Goal: Browse casually: Explore the website without a specific task or goal

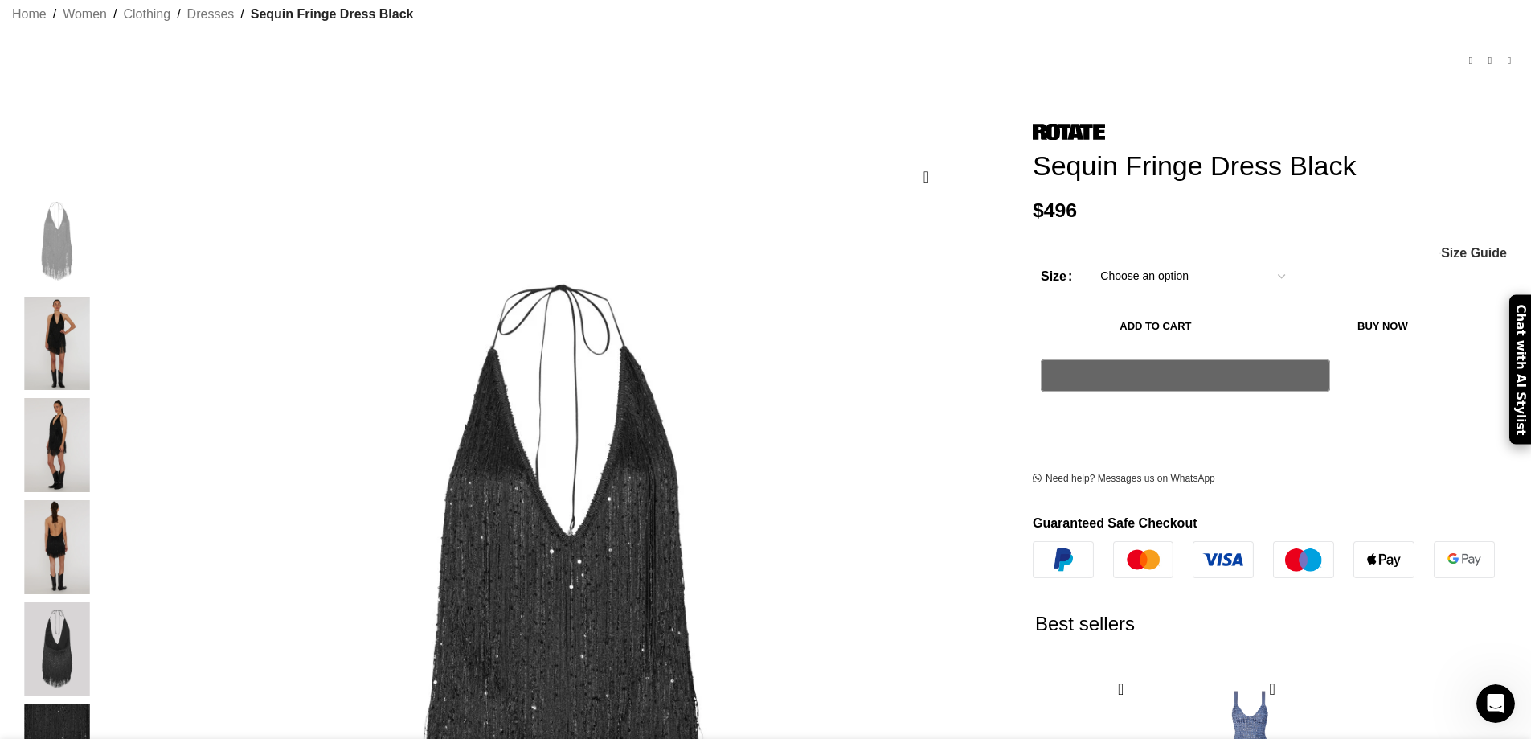
scroll to position [0, 338]
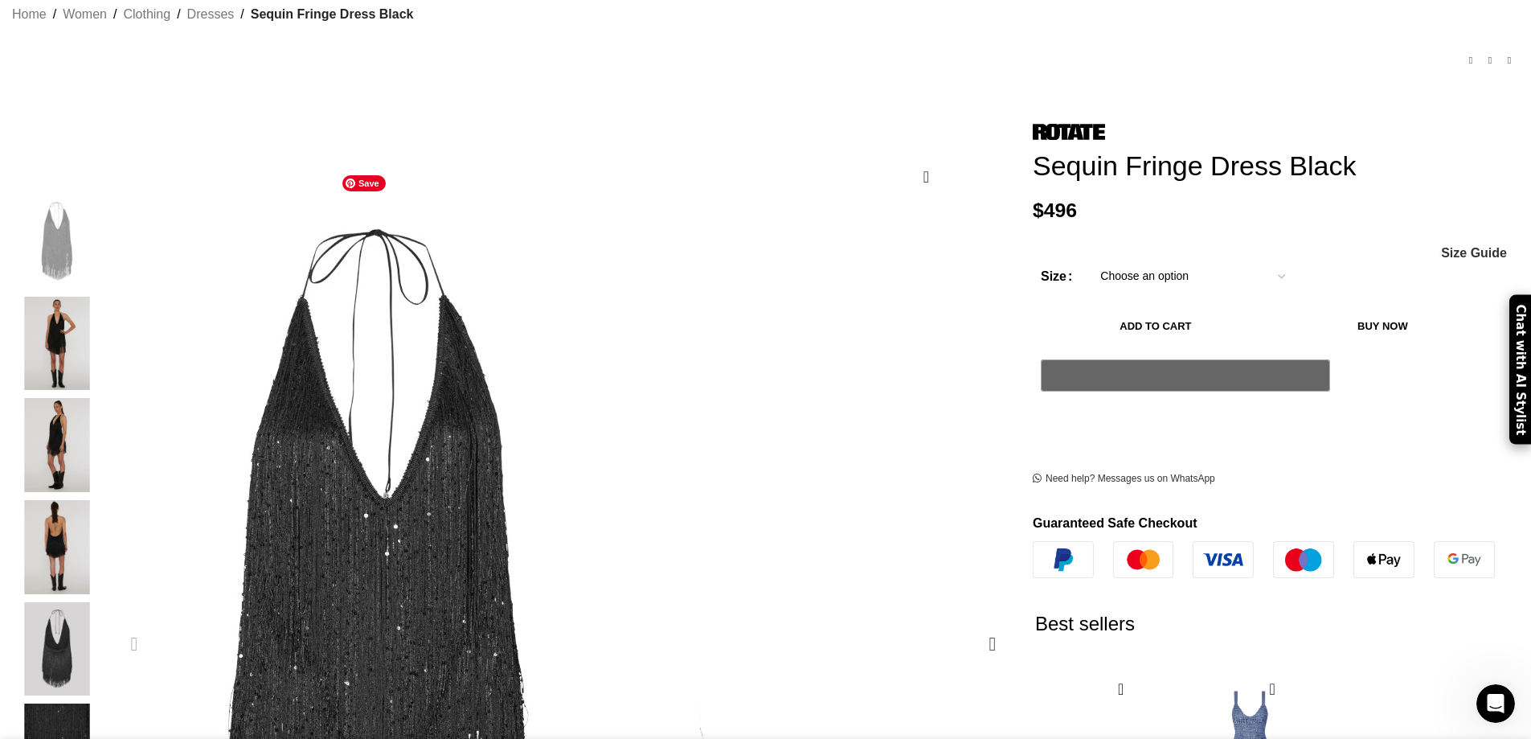
click at [665, 251] on img "1 / 6" at bounding box center [378, 615] width 643 height 964
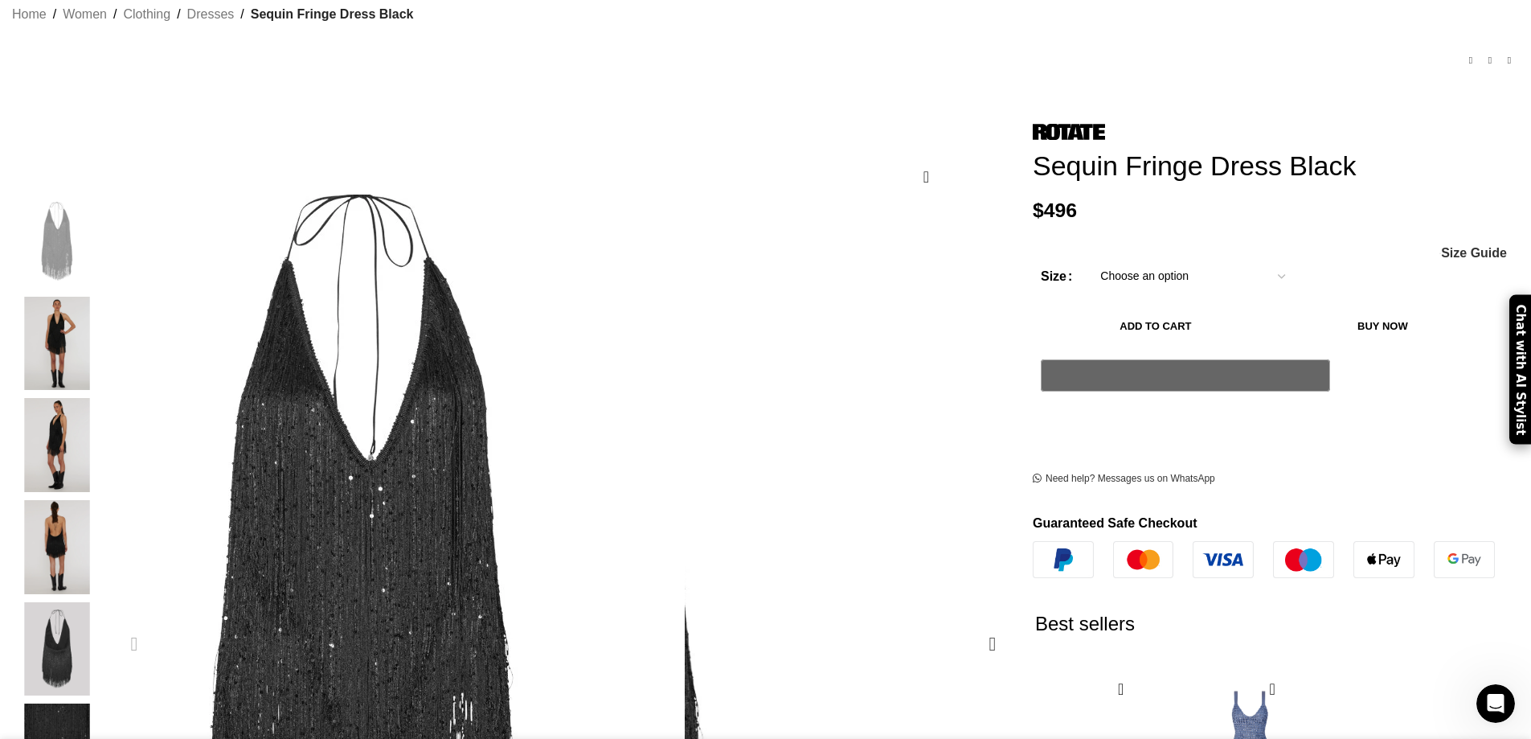
scroll to position [0, 508]
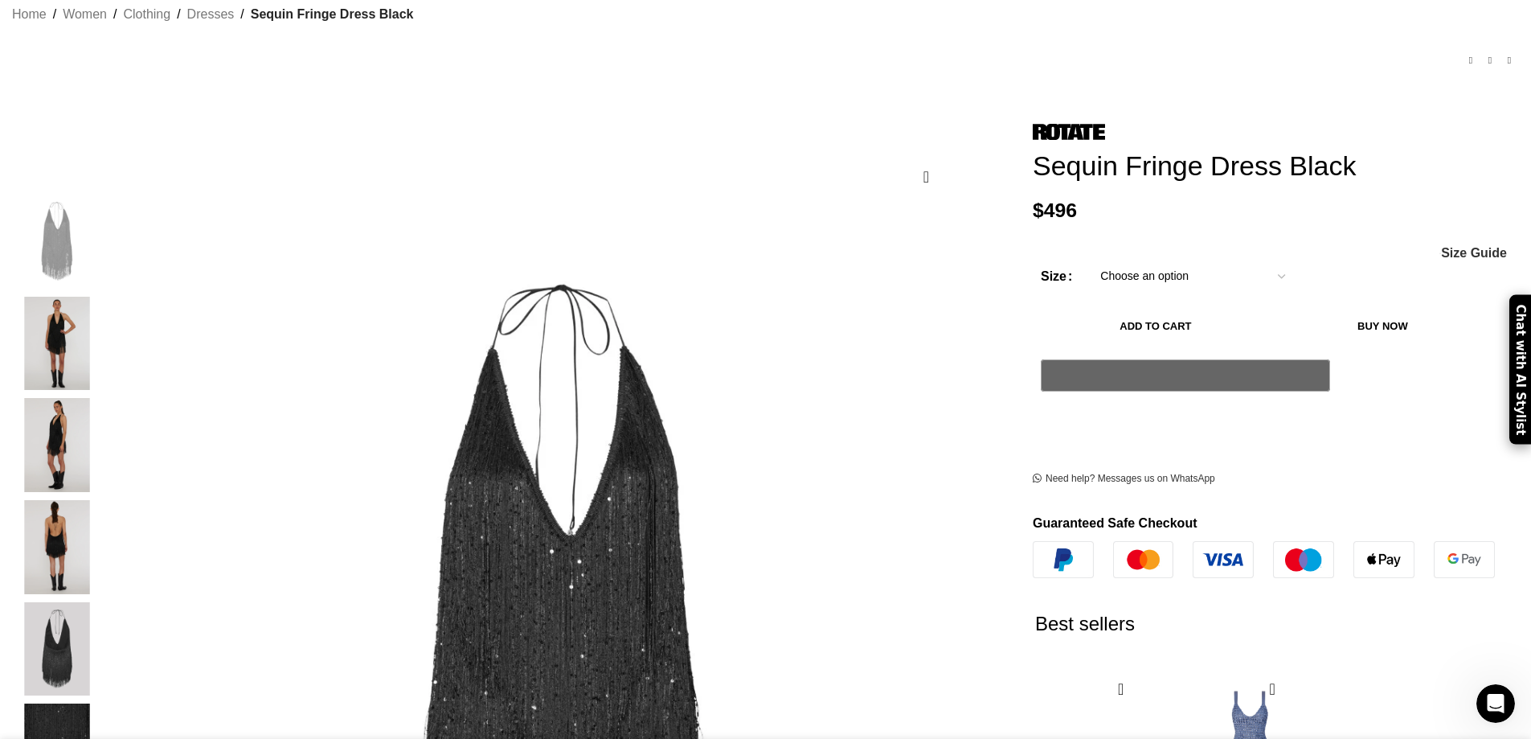
click at [106, 332] on img "2 / 6" at bounding box center [57, 344] width 98 height 94
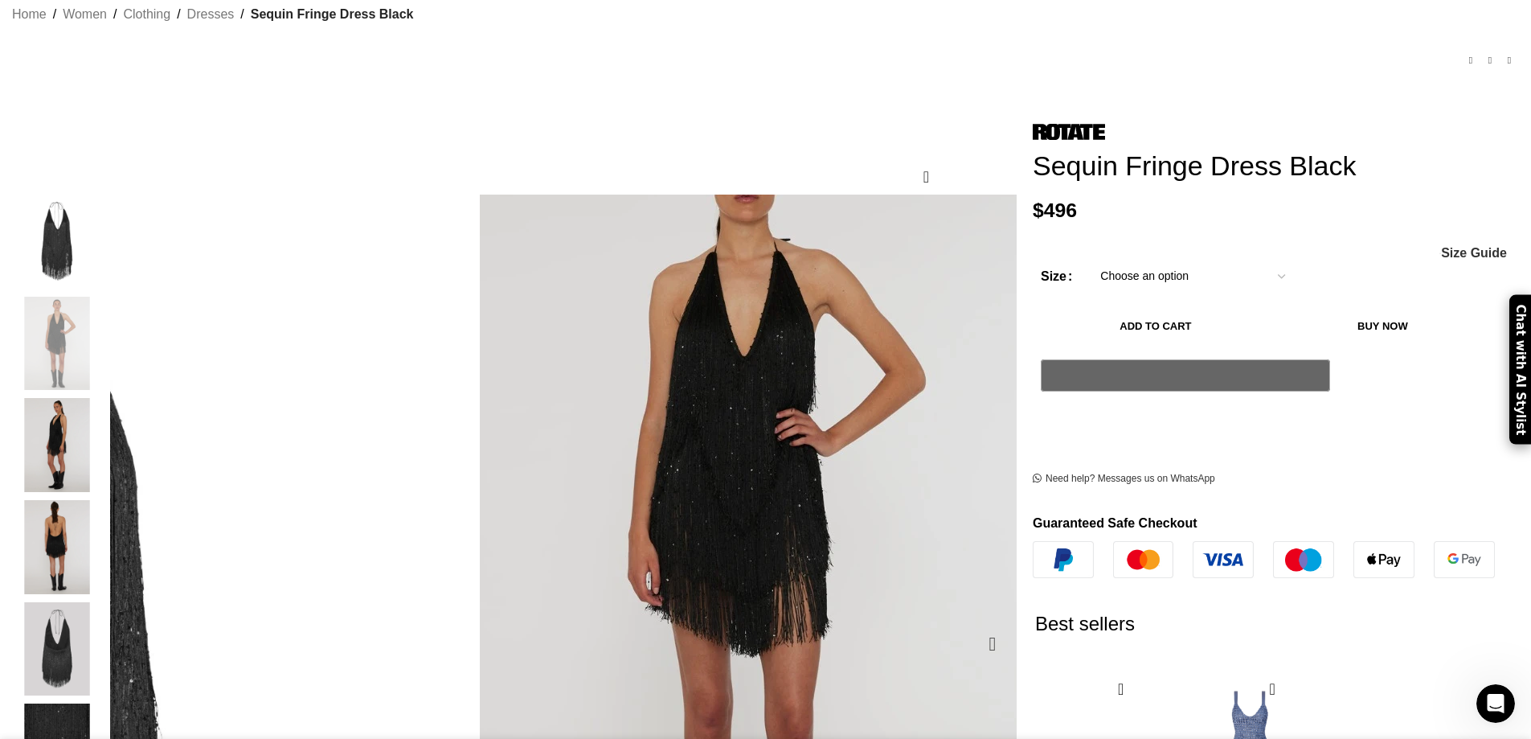
scroll to position [0, 1185]
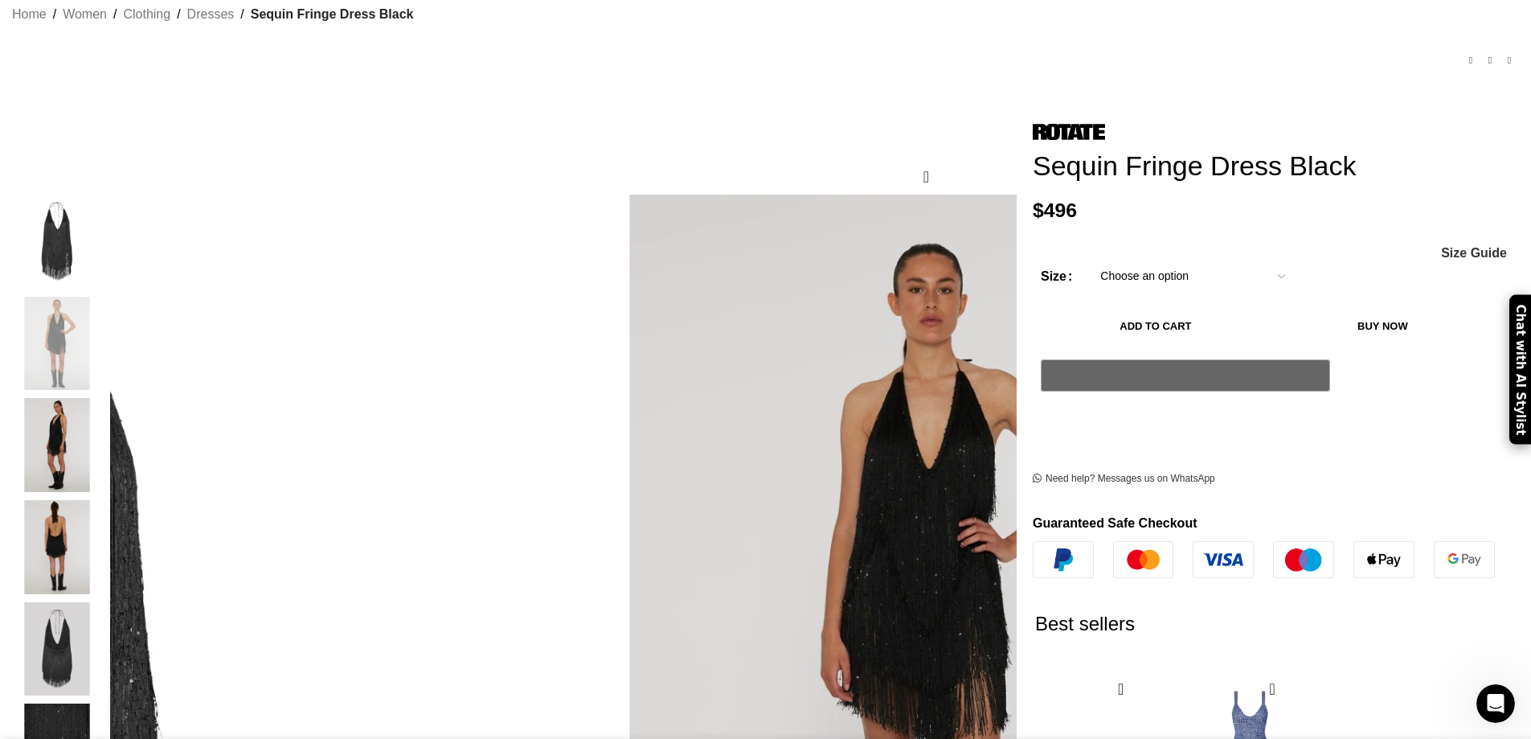
click at [106, 412] on img "3 / 6" at bounding box center [57, 445] width 98 height 94
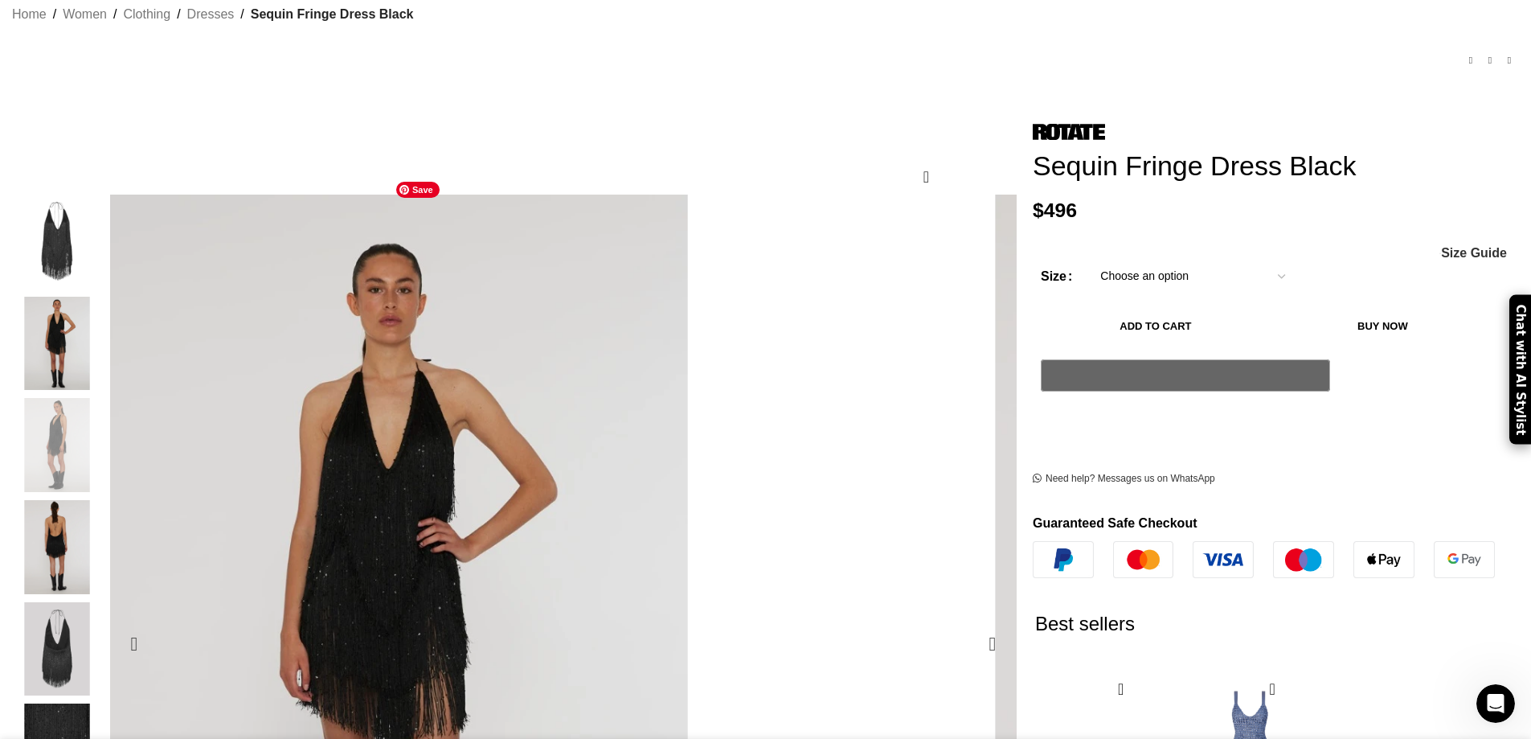
drag, startPoint x: 612, startPoint y: 287, endPoint x: 632, endPoint y: 270, distance: 26.2
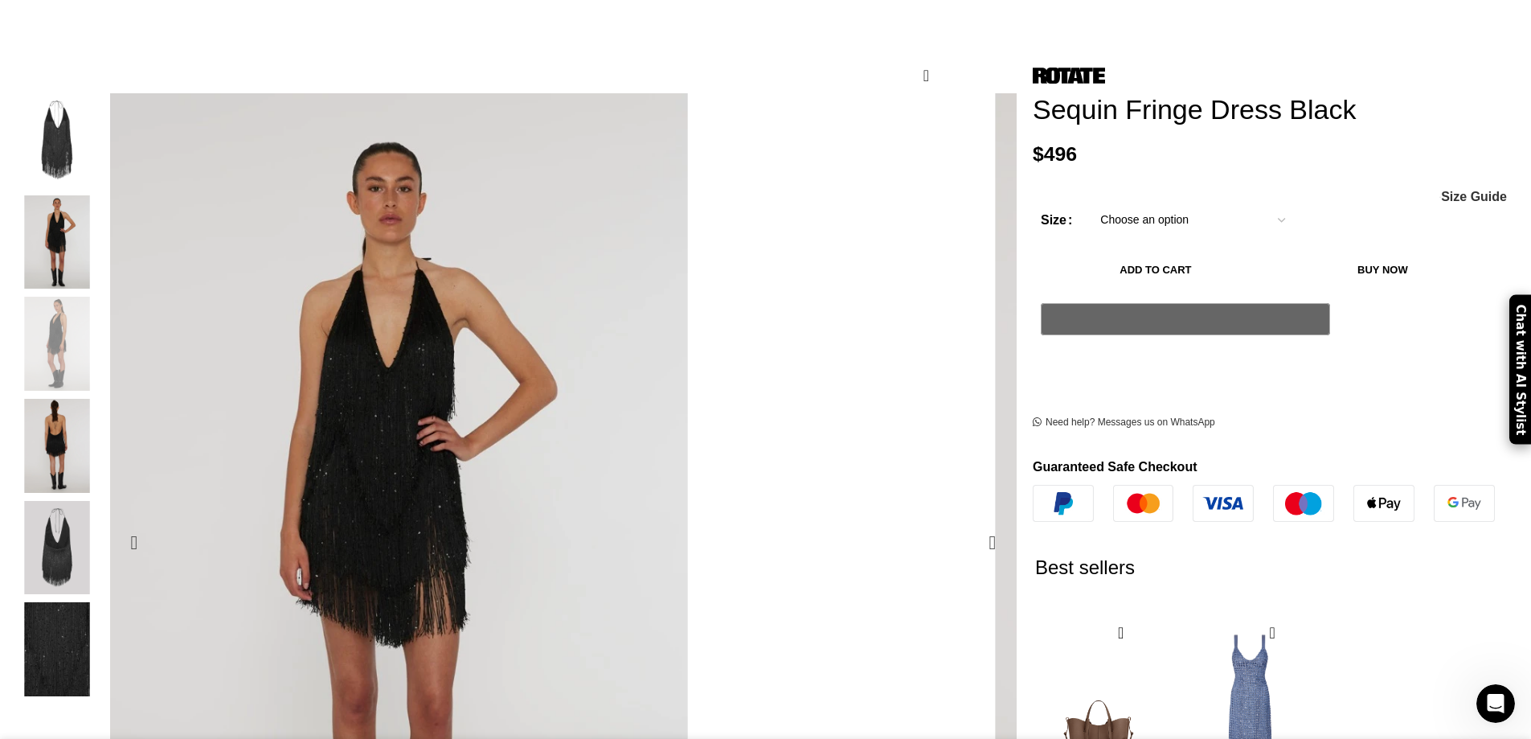
scroll to position [268, 0]
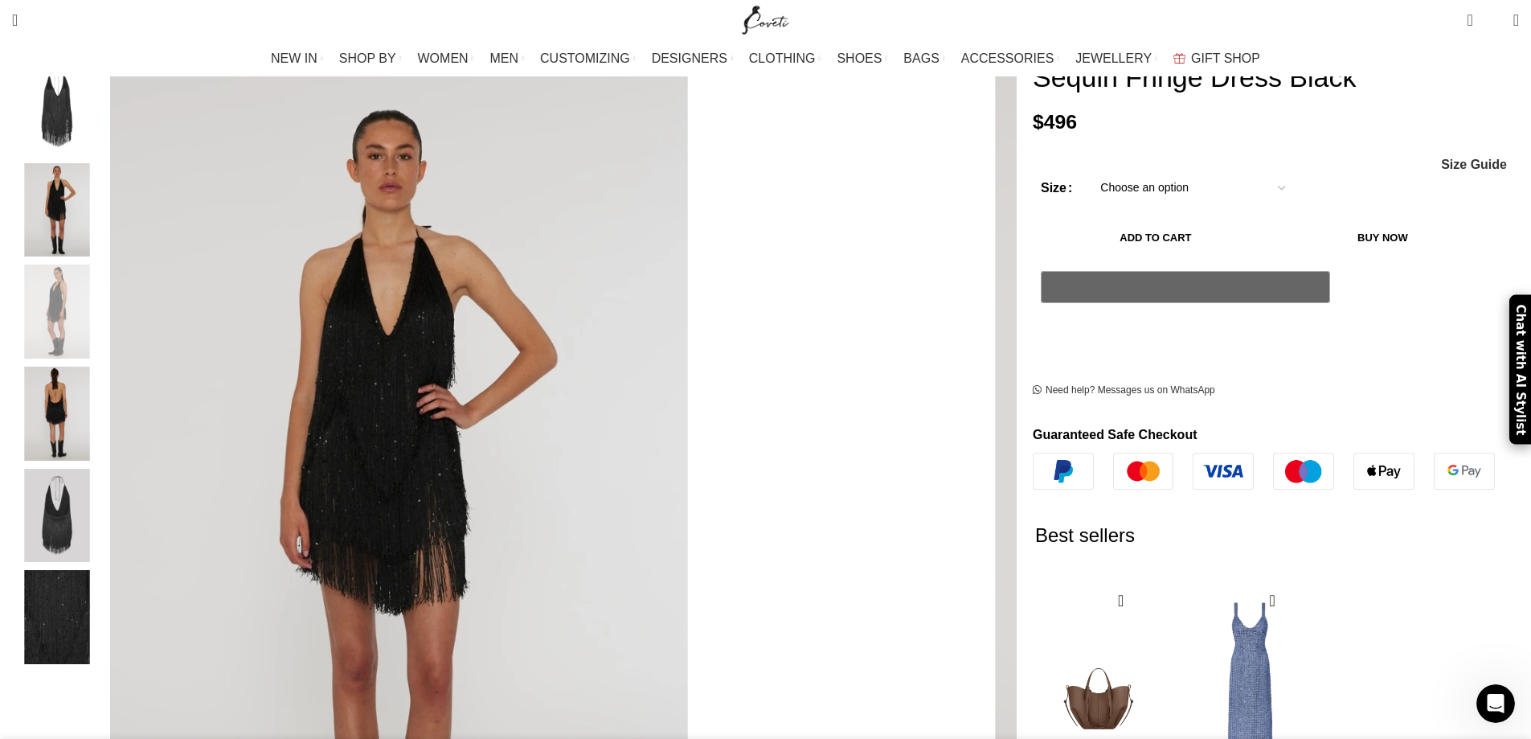
click at [106, 368] on img "4 / 6" at bounding box center [57, 413] width 98 height 94
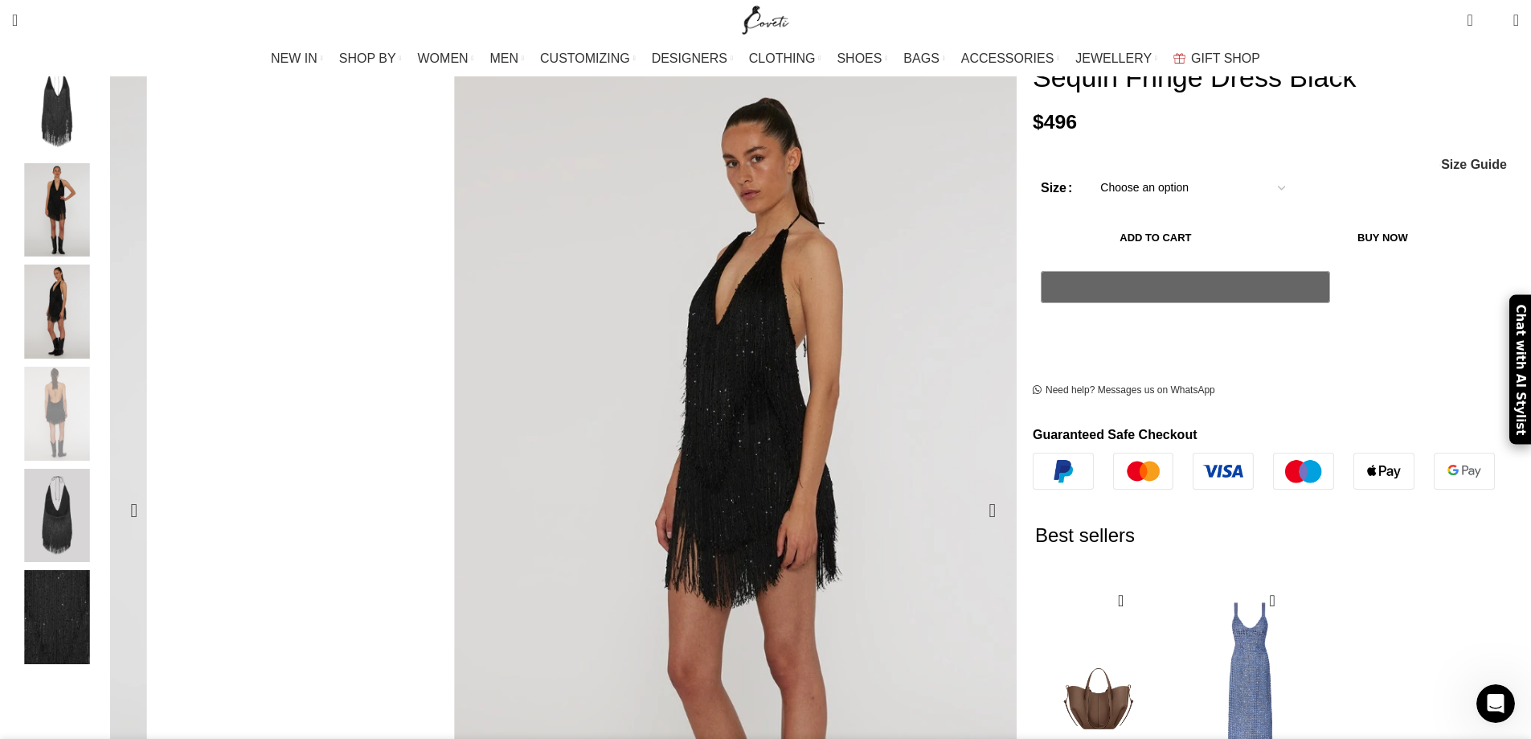
scroll to position [0, 1353]
drag, startPoint x: 619, startPoint y: 234, endPoint x: 620, endPoint y: 153, distance: 81.2
click at [106, 490] on img "5 / 6" at bounding box center [57, 516] width 98 height 94
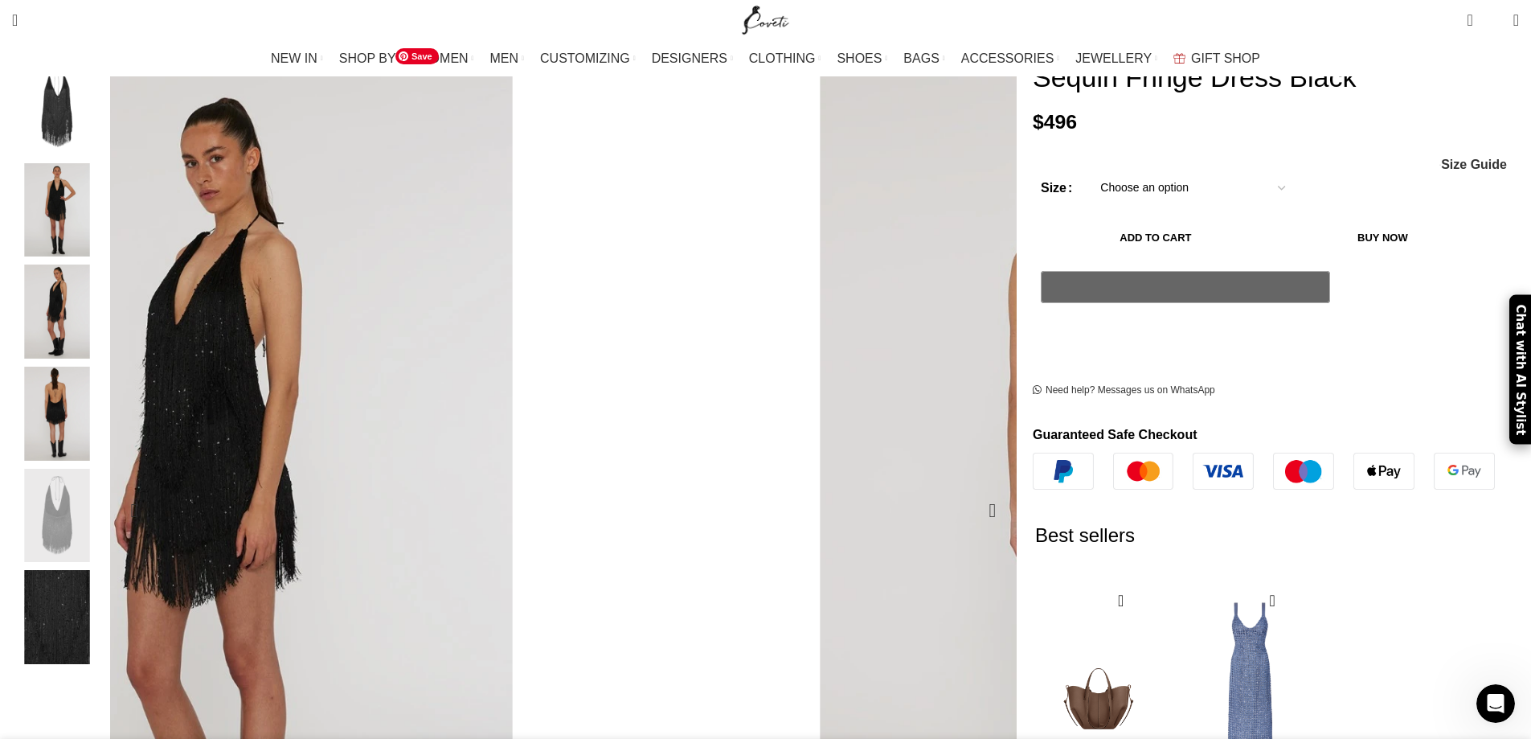
drag, startPoint x: 587, startPoint y: 242, endPoint x: 629, endPoint y: 220, distance: 47.8
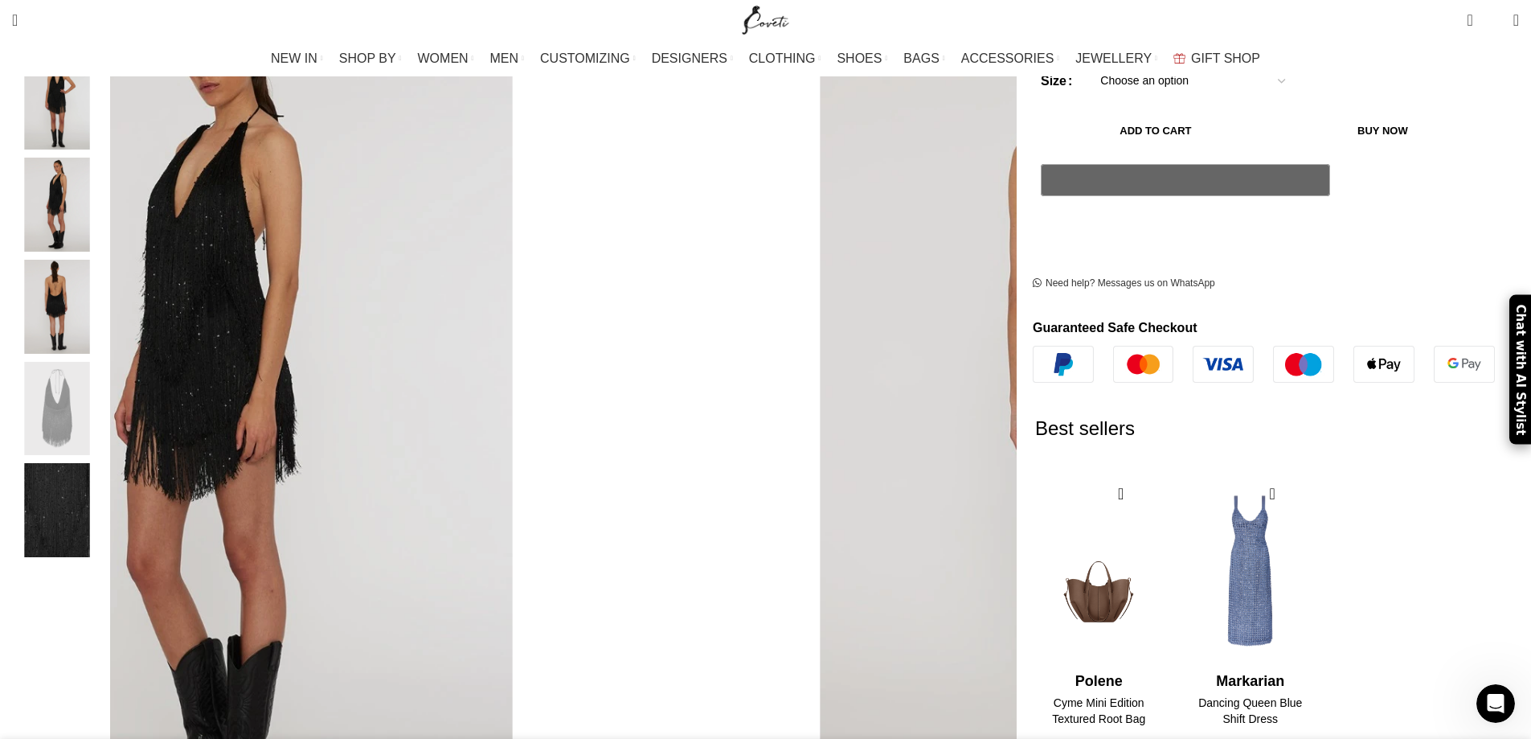
scroll to position [402, 0]
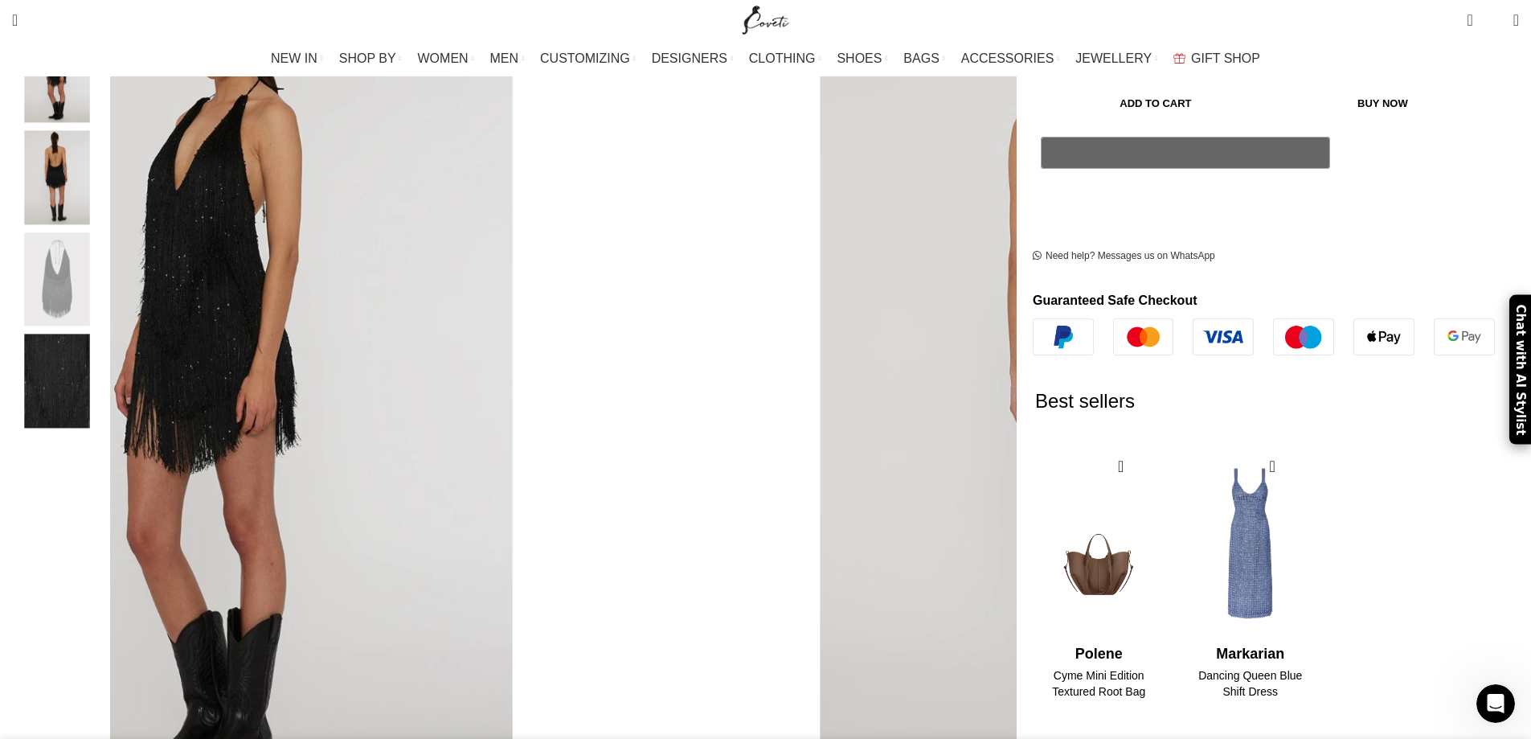
click at [106, 388] on img "6 / 6" at bounding box center [57, 381] width 98 height 94
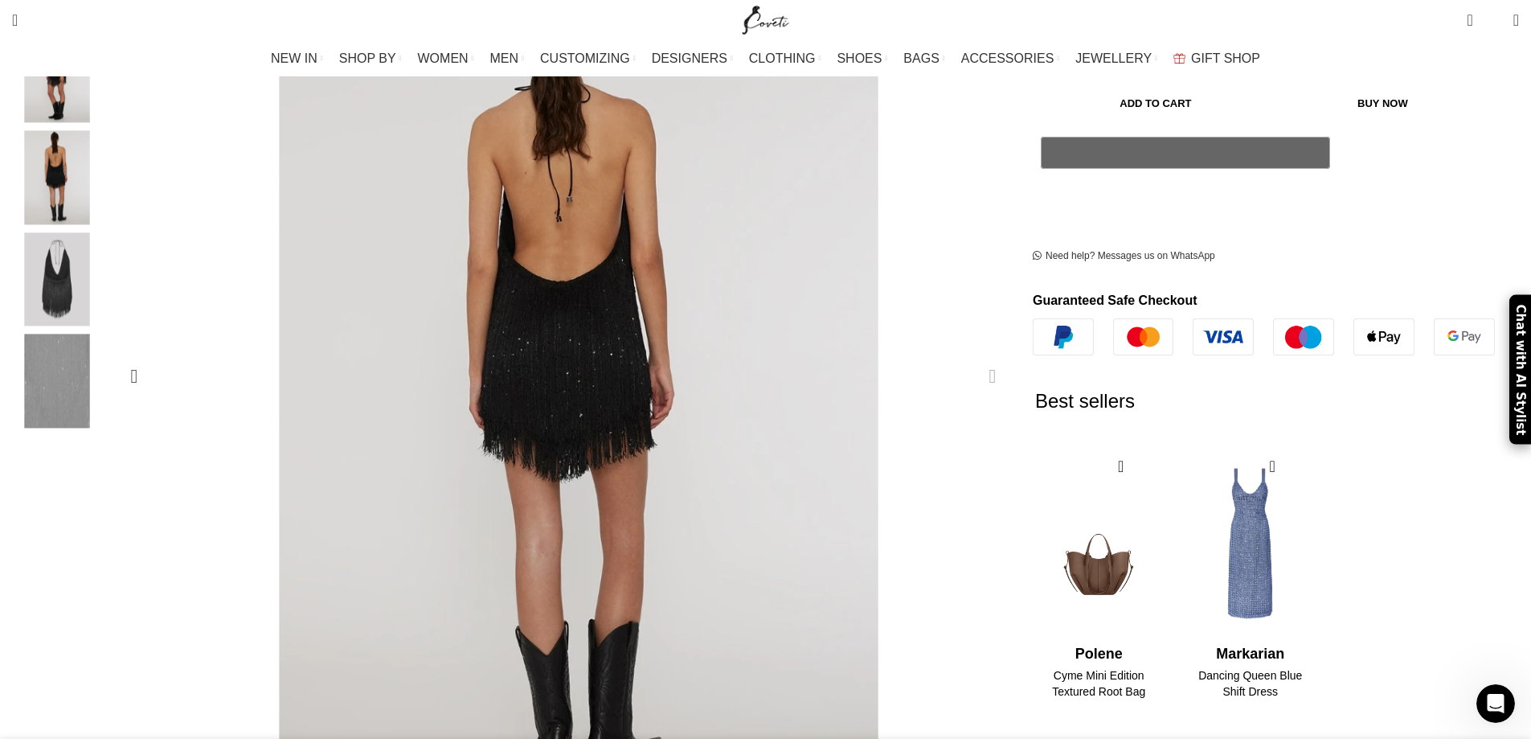
scroll to position [0, 1692]
